Goal: Book appointment/travel/reservation

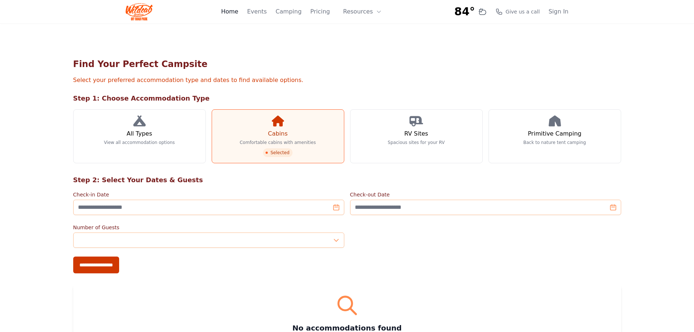
click at [238, 10] on link "Home" at bounding box center [229, 11] width 17 height 9
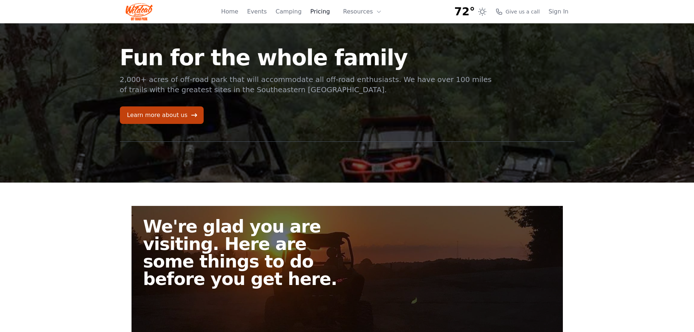
click at [328, 11] on link "Pricing" at bounding box center [320, 11] width 20 height 9
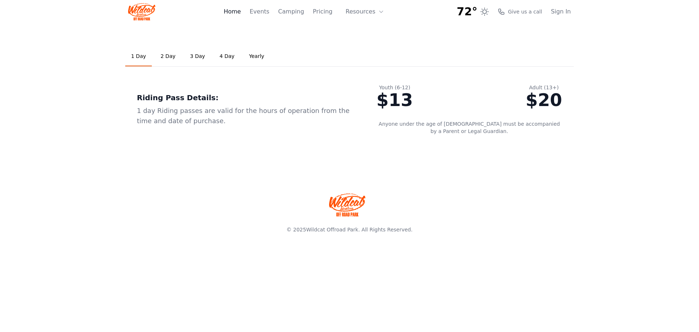
click at [241, 15] on link "Home" at bounding box center [232, 11] width 17 height 9
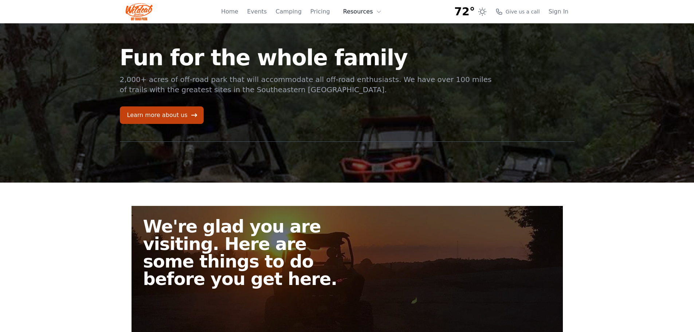
click at [375, 15] on button "Resources" at bounding box center [362, 11] width 47 height 15
click at [368, 28] on link "About" at bounding box center [374, 29] width 70 height 13
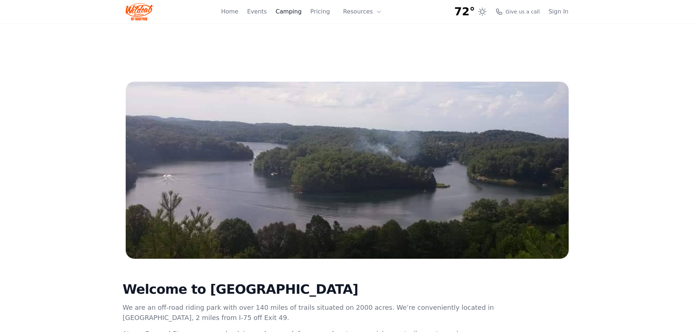
click at [301, 14] on link "Camping" at bounding box center [288, 11] width 26 height 9
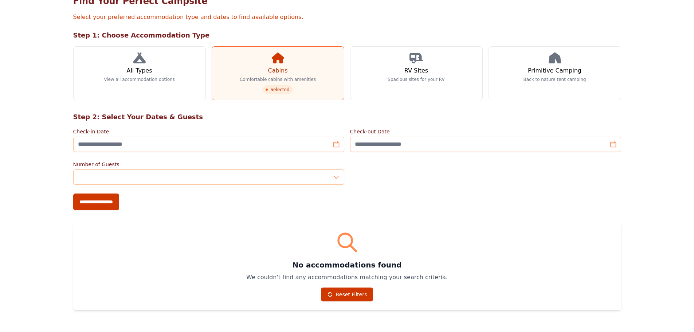
scroll to position [73, 0]
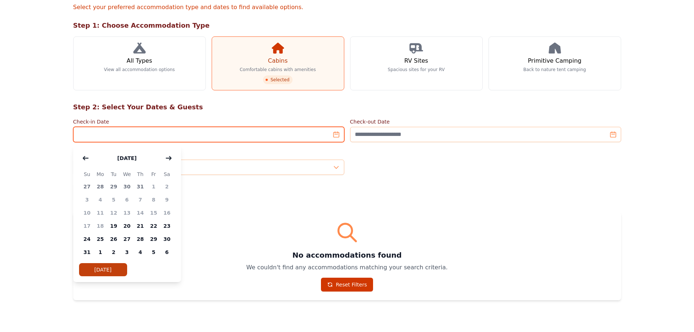
click at [228, 133] on input "Check-in Date" at bounding box center [208, 134] width 271 height 15
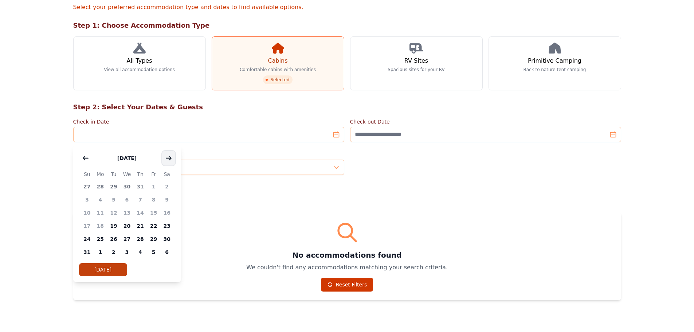
click at [168, 161] on button "button" at bounding box center [168, 158] width 13 height 15
click at [150, 197] on span "12" at bounding box center [153, 199] width 13 height 13
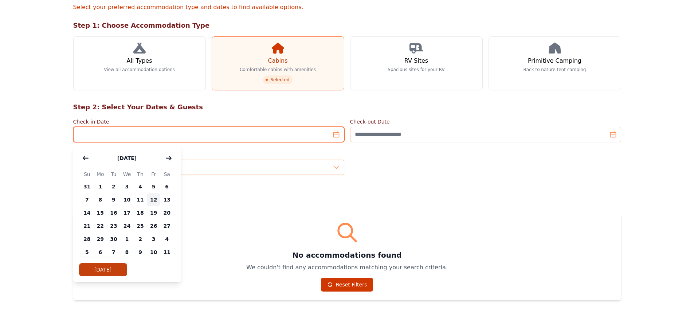
type input "**********"
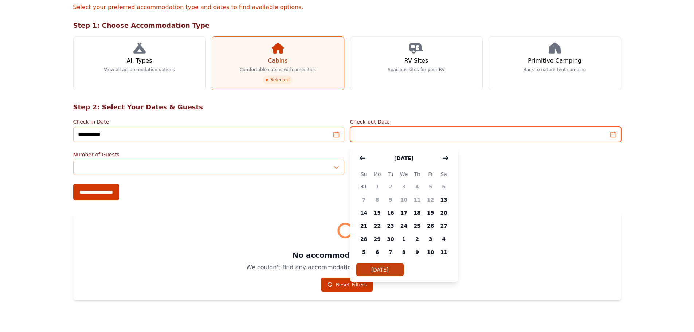
click at [401, 137] on input "Check-out Date" at bounding box center [485, 134] width 271 height 15
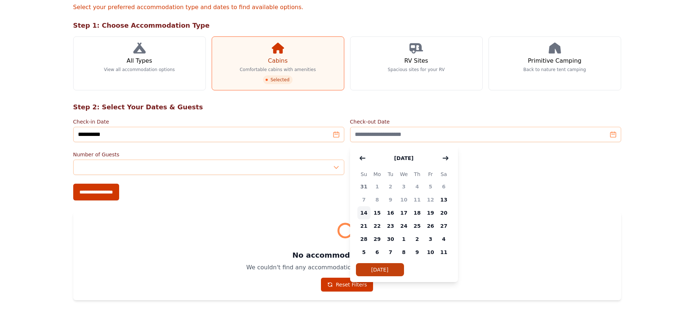
click at [366, 214] on span "14" at bounding box center [363, 212] width 13 height 13
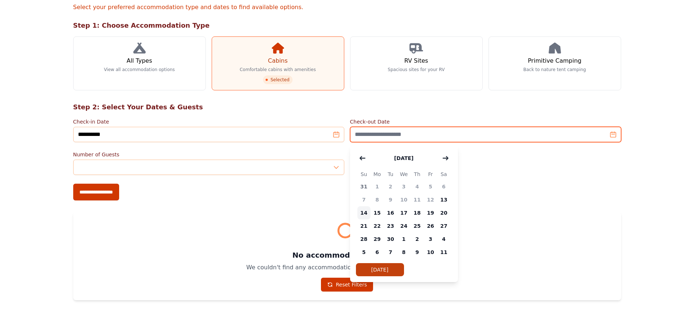
type input "**********"
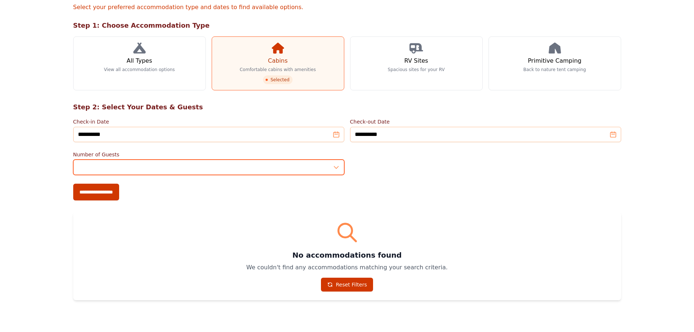
click at [337, 165] on input "*" at bounding box center [208, 166] width 271 height 15
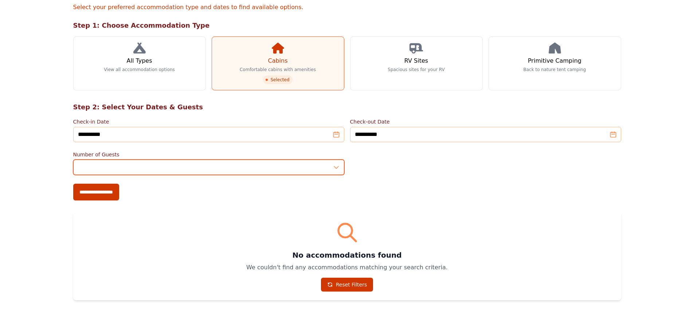
type input "*"
click at [337, 165] on input "*" at bounding box center [208, 166] width 271 height 15
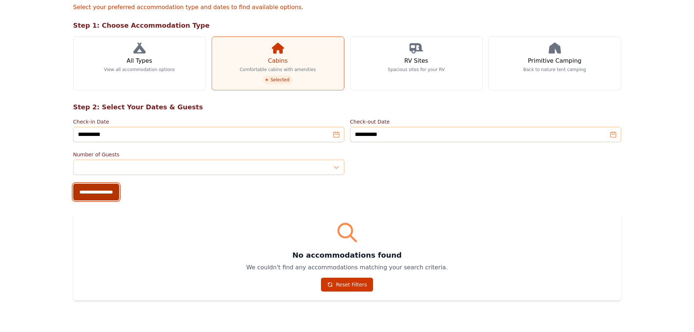
click at [95, 196] on input "**********" at bounding box center [96, 192] width 46 height 17
type input "**********"
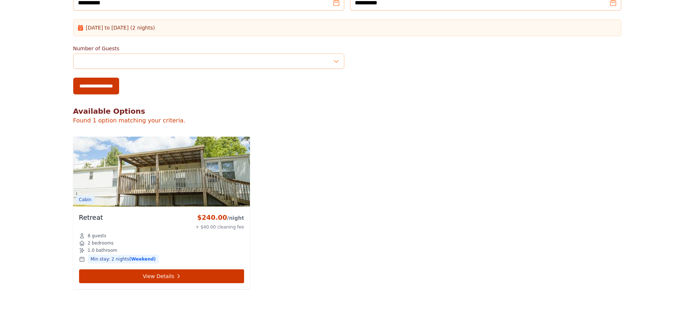
scroll to position [255, 0]
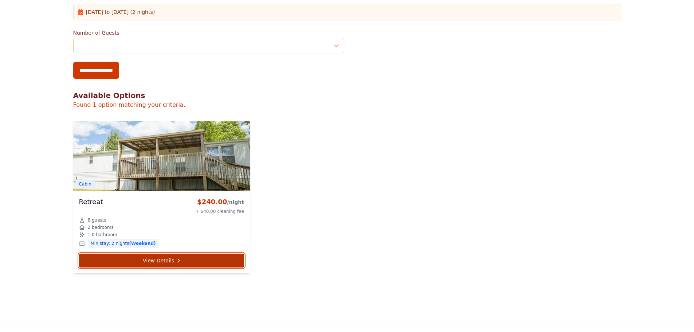
click at [171, 259] on link "View Details" at bounding box center [161, 260] width 165 height 14
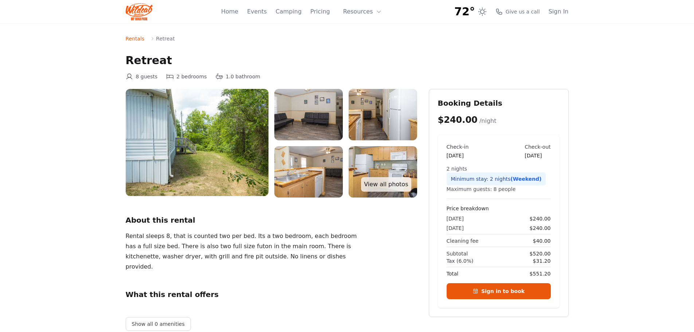
click at [320, 106] on img at bounding box center [308, 114] width 68 height 51
click at [308, 113] on img at bounding box center [308, 114] width 68 height 51
click at [203, 143] on img at bounding box center [197, 142] width 143 height 107
click at [396, 186] on link "View all photos" at bounding box center [386, 184] width 50 height 15
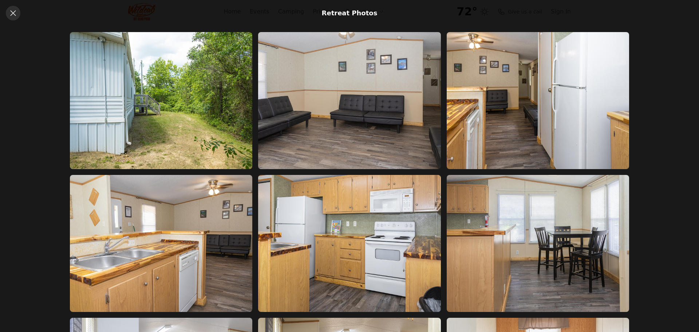
click at [9, 12] on icon at bounding box center [13, 13] width 9 height 9
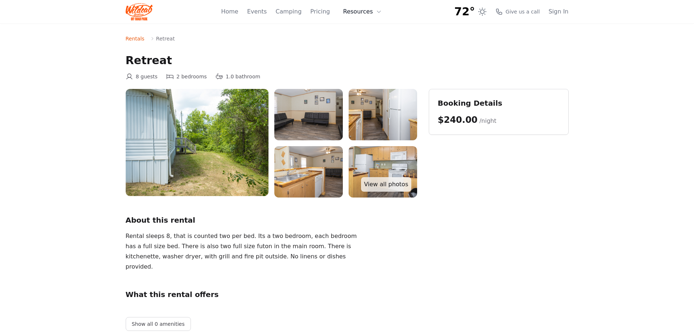
click at [375, 13] on button "Resources" at bounding box center [362, 11] width 47 height 15
click at [366, 42] on link "FAQ" at bounding box center [374, 42] width 70 height 13
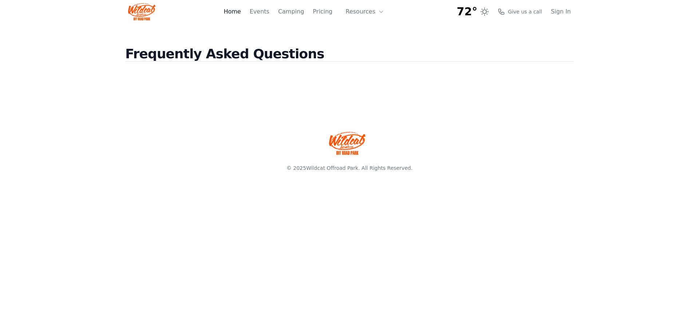
click at [240, 13] on link "Home" at bounding box center [232, 11] width 17 height 9
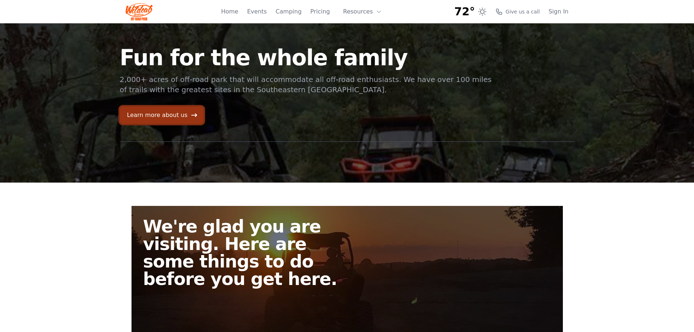
click at [137, 118] on link "Learn more about us" at bounding box center [162, 114] width 84 height 17
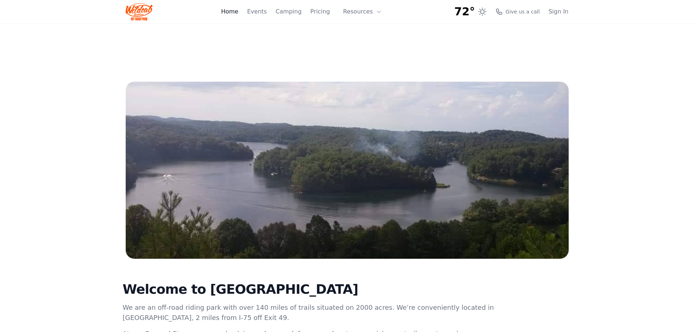
click at [238, 12] on link "Home" at bounding box center [229, 11] width 17 height 9
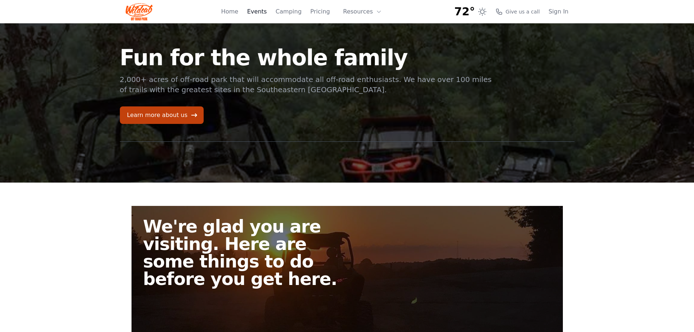
click at [263, 9] on link "Events" at bounding box center [257, 11] width 20 height 9
